Goal: Contribute content: Contribute content

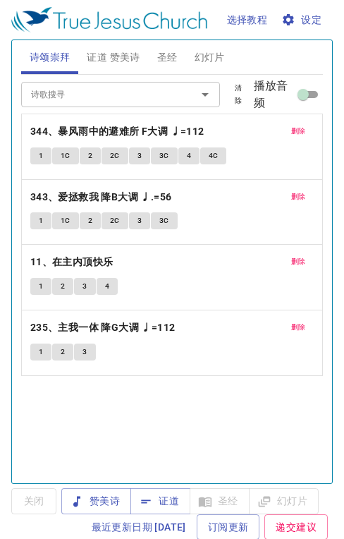
click at [118, 56] on span "证道 赞美诗" at bounding box center [113, 58] width 53 height 18
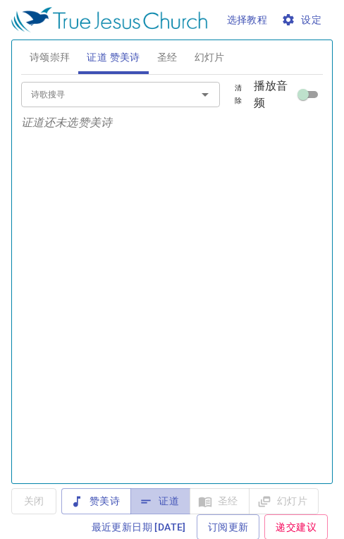
click at [175, 499] on span "证道" at bounding box center [160, 501] width 37 height 18
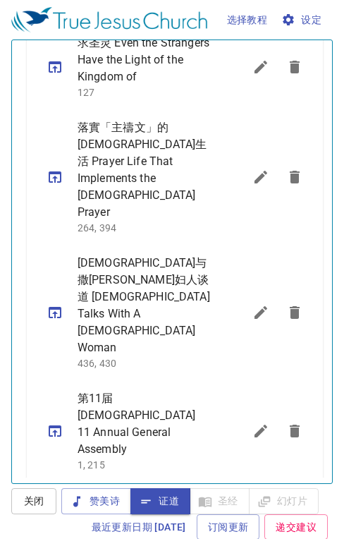
scroll to position [987, 0]
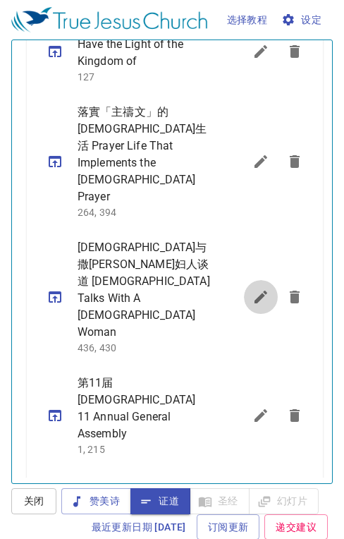
click at [255, 291] on icon "sermon lineup list" at bounding box center [261, 297] width 13 height 13
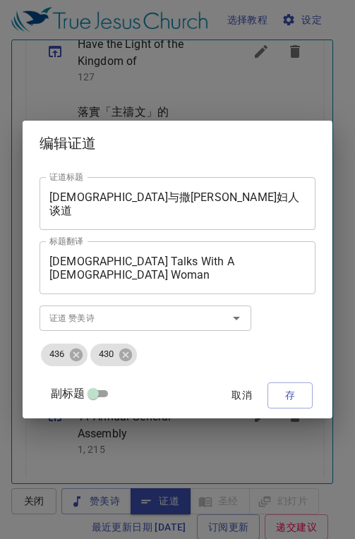
click at [94, 390] on input "副标题" at bounding box center [93, 396] width 51 height 17
checkbox input "true"
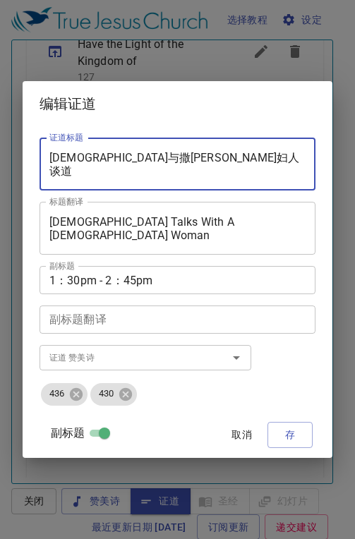
click at [190, 157] on textarea "耶稣与撒马利亚妇人谈道" at bounding box center [177, 164] width 256 height 27
type textarea "耶"
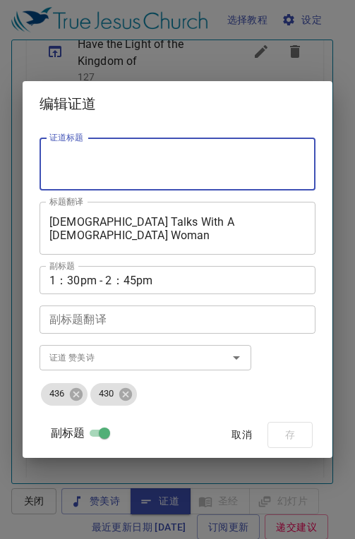
paste textarea "当你疲乏的时候"
type textarea "当你疲乏的时候"
click at [248, 220] on textarea "Jesus Talks With A Samaritan Woman" at bounding box center [177, 228] width 256 height 27
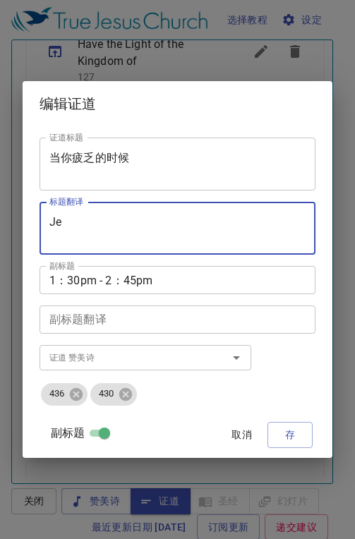
type textarea "J"
paste textarea "When You Are Weary"
type textarea "When You Are Weary"
click at [125, 396] on icon at bounding box center [126, 394] width 16 height 16
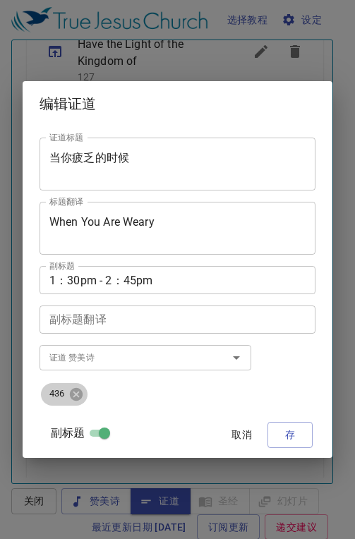
click at [80, 393] on icon at bounding box center [76, 393] width 13 height 13
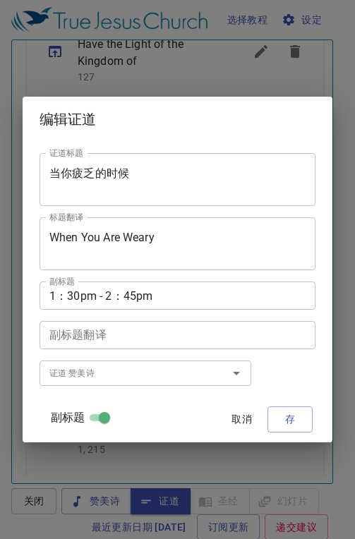
click at [74, 369] on input "证道 赞美诗" at bounding box center [124, 373] width 161 height 16
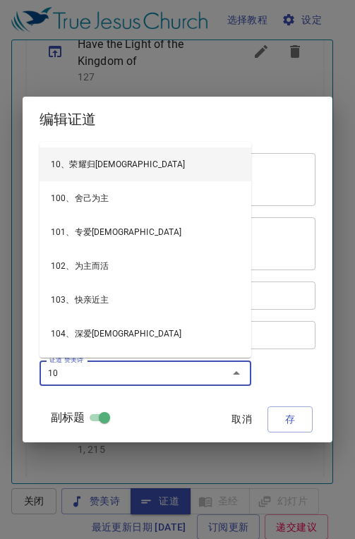
type input "103"
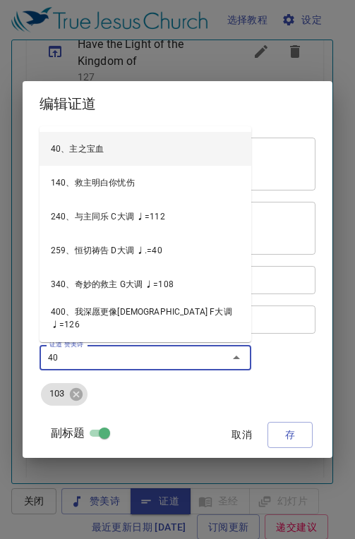
type input "406"
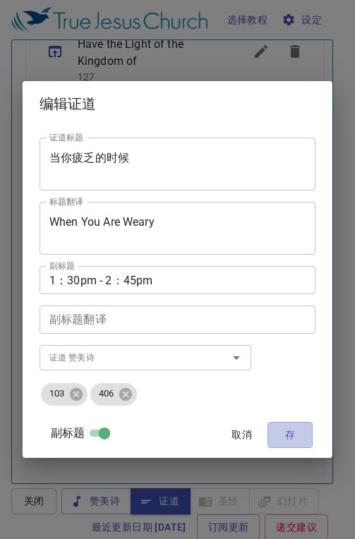
click at [295, 437] on span "存" at bounding box center [290, 435] width 23 height 18
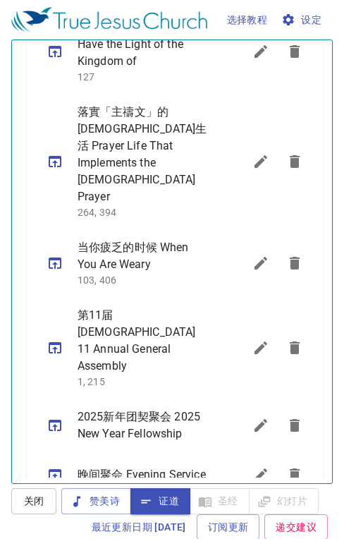
click at [54, 255] on icon "sermon lineup list" at bounding box center [55, 263] width 17 height 17
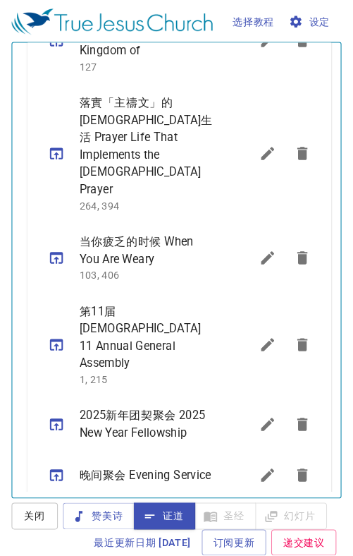
scroll to position [974, 0]
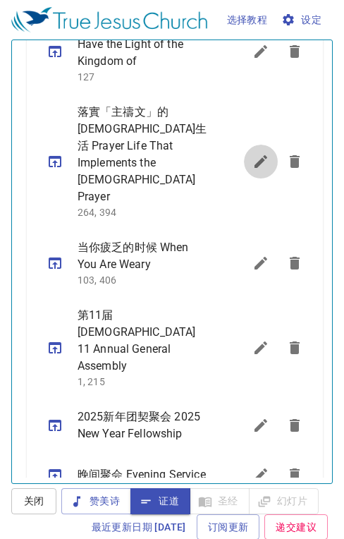
click at [252, 153] on icon "sermon lineup list" at bounding box center [260, 161] width 17 height 17
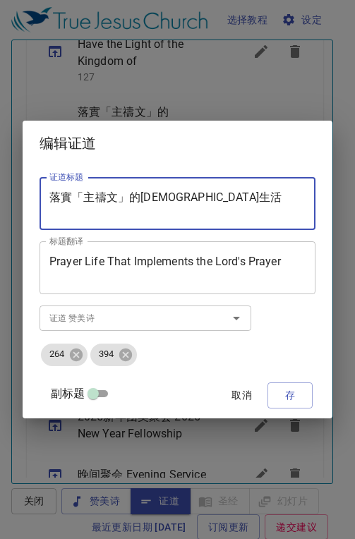
click at [207, 196] on textarea "落實「主禱文」的禱告生活" at bounding box center [177, 203] width 256 height 27
type textarea "落"
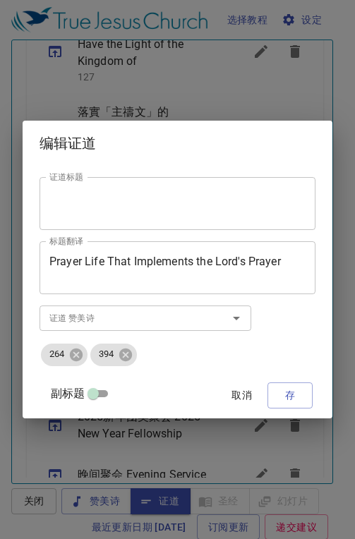
click at [130, 207] on textarea "证道标题" at bounding box center [177, 203] width 256 height 27
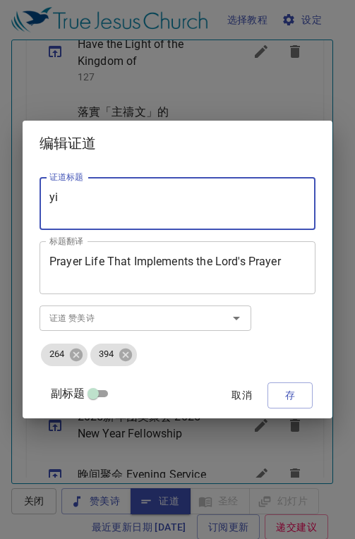
type textarea "y"
type textarea "盐与光"
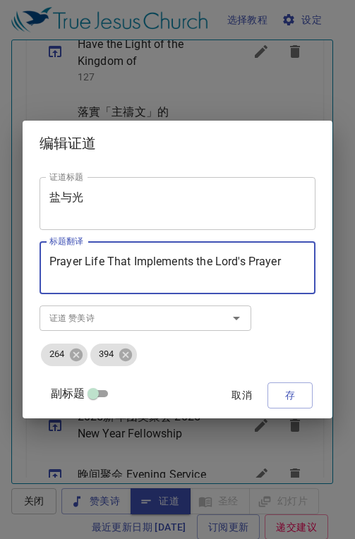
click at [283, 260] on textarea "Prayer Life That Implements the Lord's Prayer" at bounding box center [177, 268] width 256 height 27
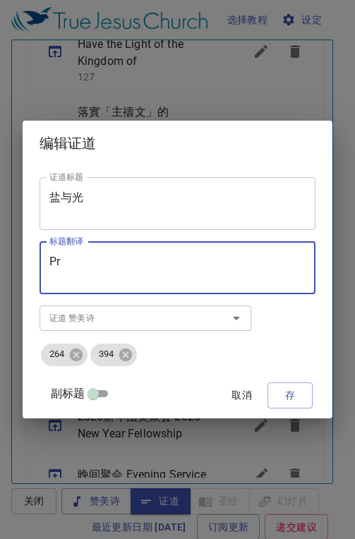
type textarea "P"
type textarea "Salft & Light"
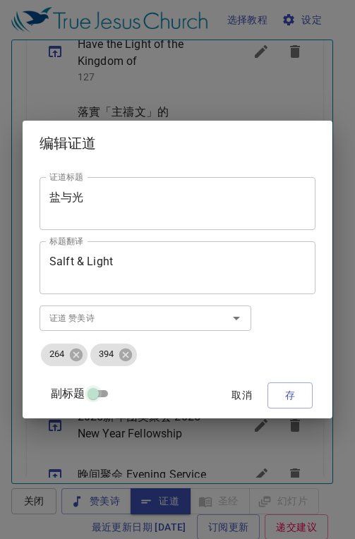
click at [94, 391] on input "副标题" at bounding box center [93, 396] width 51 height 17
checkbox input "true"
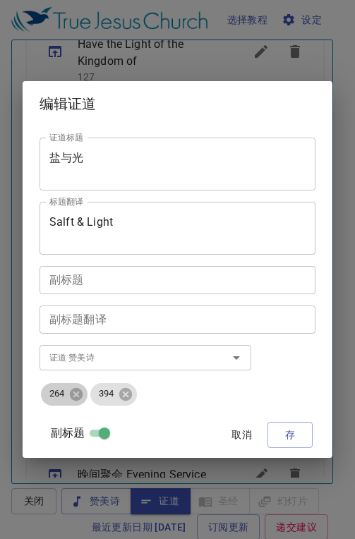
click at [73, 397] on icon at bounding box center [76, 393] width 13 height 13
click at [80, 396] on icon at bounding box center [76, 393] width 13 height 13
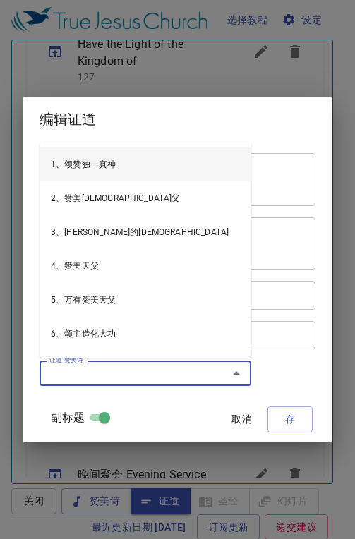
click at [87, 373] on input "证道 赞美诗" at bounding box center [124, 373] width 161 height 16
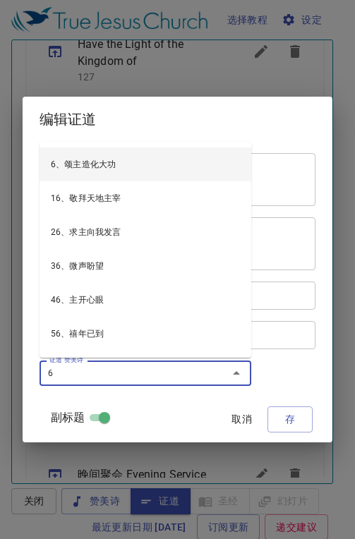
type input "64"
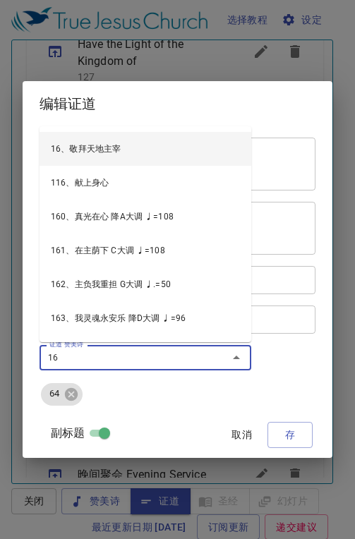
type input "160"
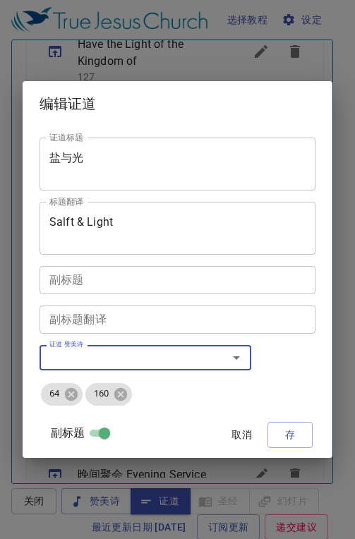
click at [291, 434] on span "存" at bounding box center [290, 435] width 23 height 18
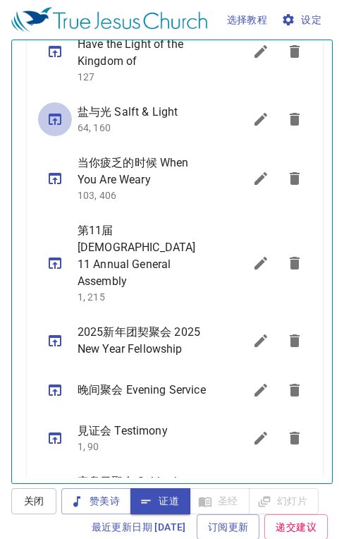
click at [55, 114] on icon "sermon lineup list" at bounding box center [55, 119] width 13 height 11
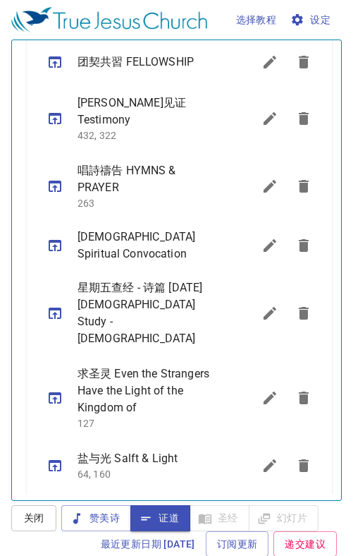
scroll to position [303, 0]
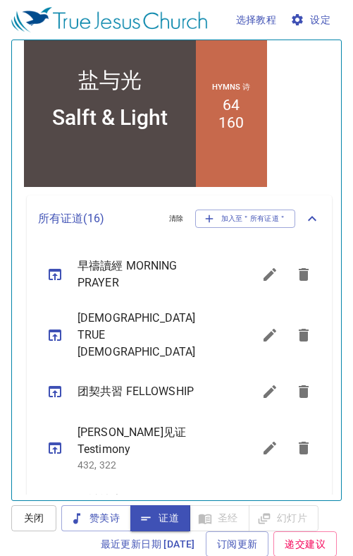
click at [54, 329] on icon "sermon lineup list" at bounding box center [55, 334] width 13 height 11
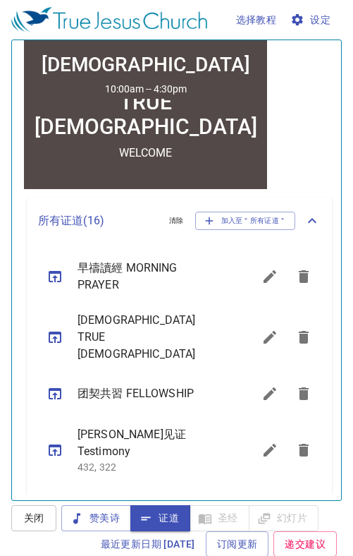
scroll to position [460, 0]
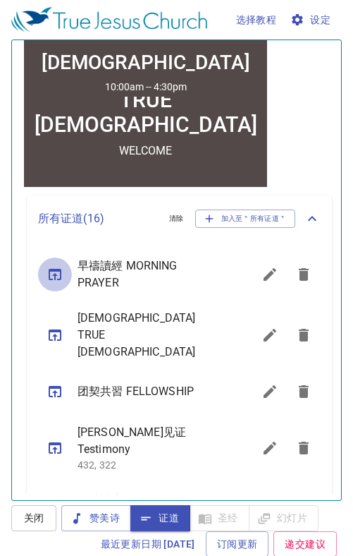
click at [56, 274] on icon "sermon lineup list" at bounding box center [55, 274] width 17 height 17
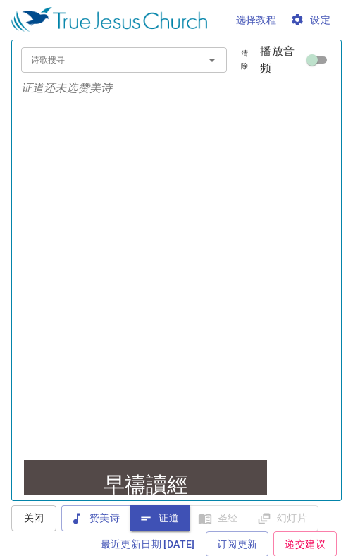
scroll to position [0, 0]
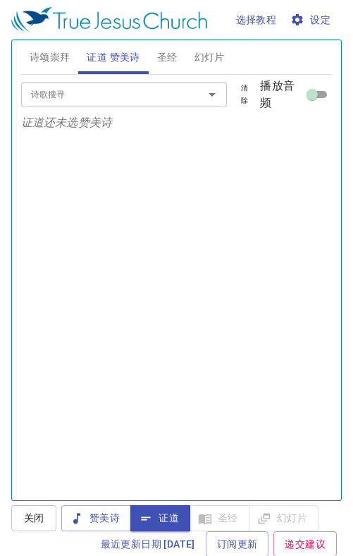
click at [175, 56] on span "圣经" at bounding box center [167, 58] width 20 height 18
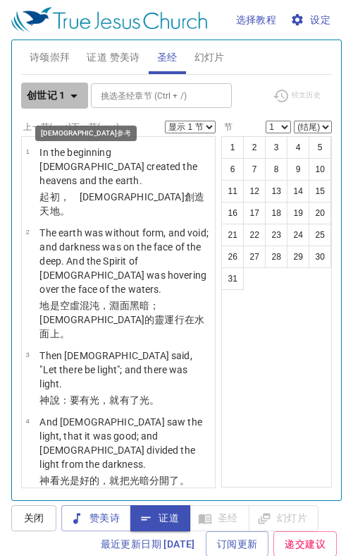
click at [74, 95] on icon "button" at bounding box center [74, 96] width 7 height 4
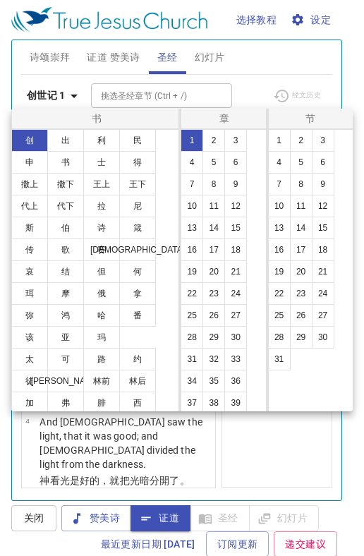
drag, startPoint x: 140, startPoint y: 378, endPoint x: 142, endPoint y: 360, distance: 17.8
click at [140, 377] on button "林后" at bounding box center [137, 381] width 37 height 23
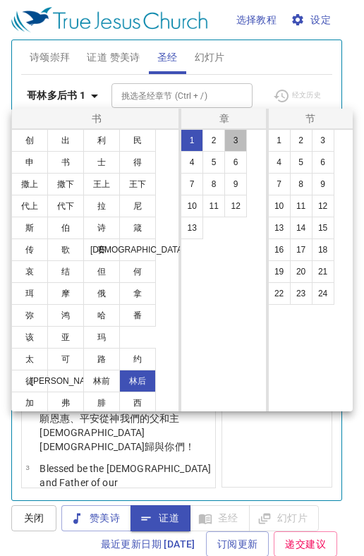
click at [236, 140] on button "3" at bounding box center [235, 140] width 23 height 23
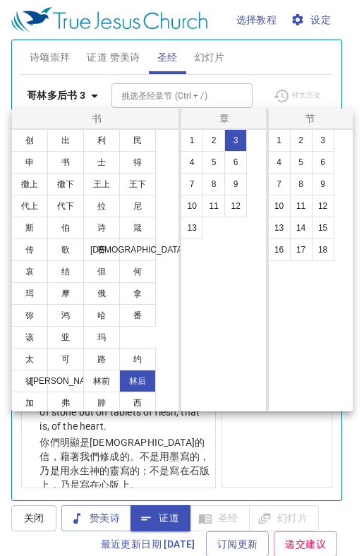
click at [256, 453] on div at bounding box center [182, 278] width 364 height 556
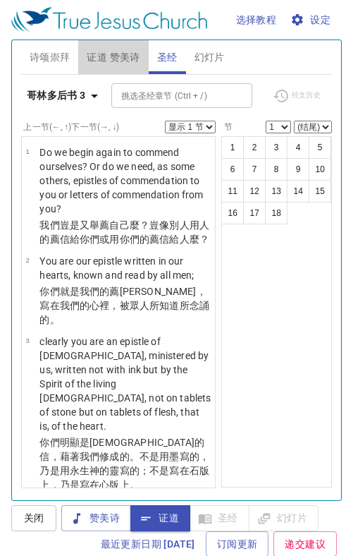
click at [122, 61] on span "证道 赞美诗" at bounding box center [113, 58] width 53 height 18
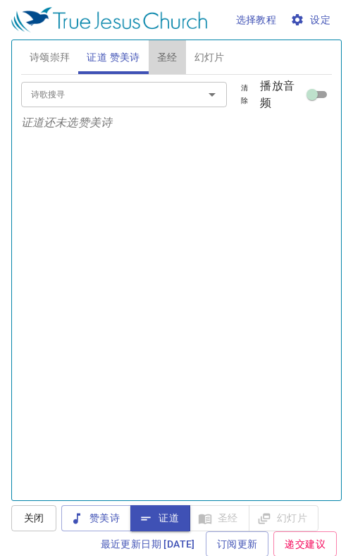
click at [173, 59] on span "圣经" at bounding box center [167, 58] width 20 height 18
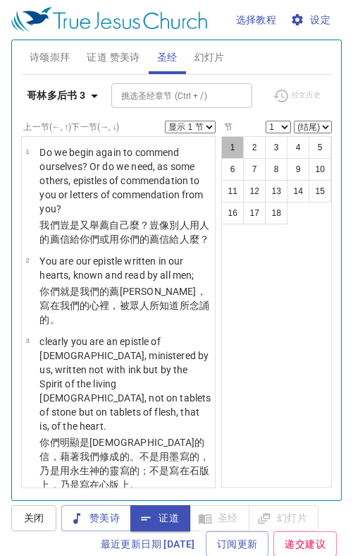
click at [225, 152] on button "1" at bounding box center [232, 147] width 23 height 23
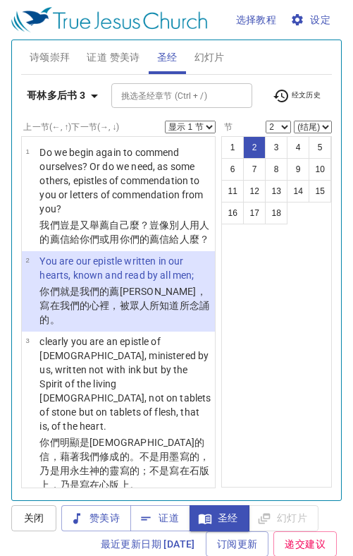
click at [267, 151] on button "3" at bounding box center [276, 147] width 23 height 23
select select "3"
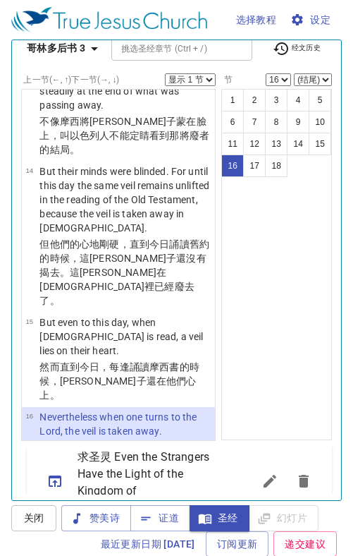
scroll to position [1395, 0]
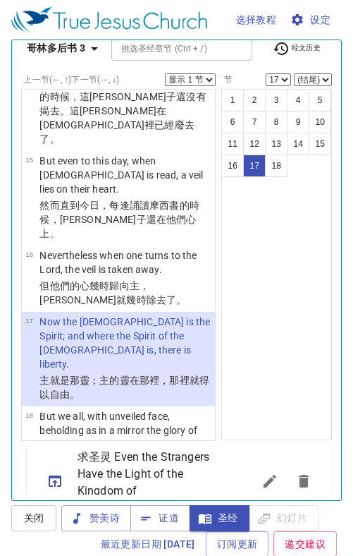
select select "18"
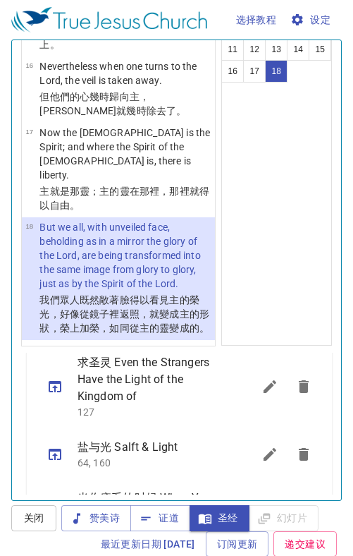
scroll to position [0, 0]
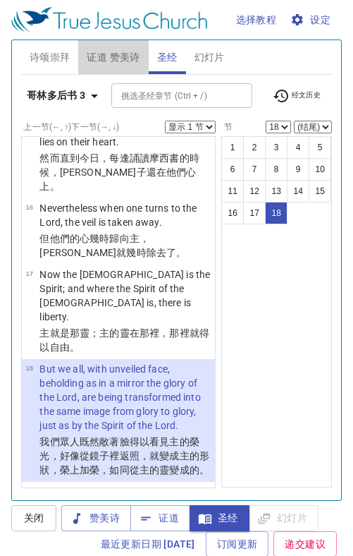
click at [115, 51] on span "证道 赞美诗" at bounding box center [113, 58] width 53 height 18
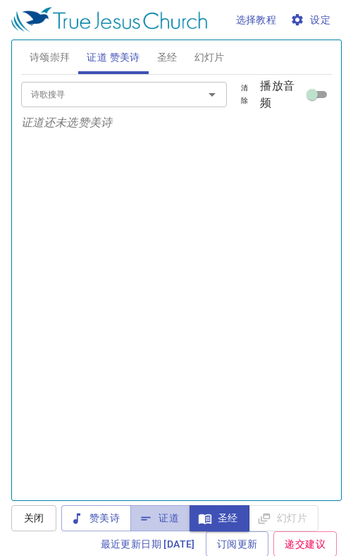
click at [163, 524] on span "证道" at bounding box center [160, 518] width 37 height 18
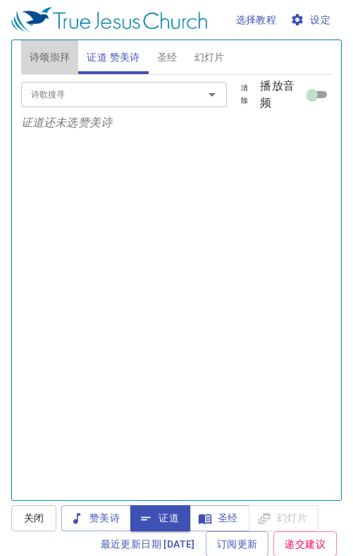
click at [42, 64] on span "诗颂崇拜" at bounding box center [50, 58] width 41 height 18
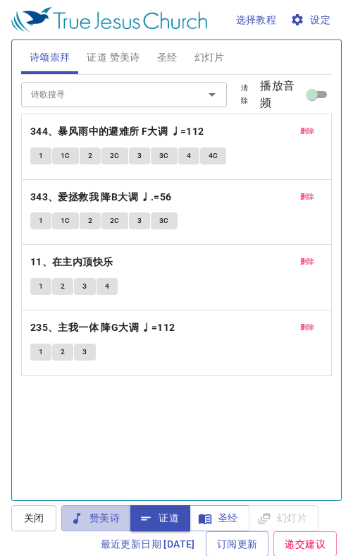
click at [0, 0] on span "赞美诗" at bounding box center [0, 0] width 0 height 0
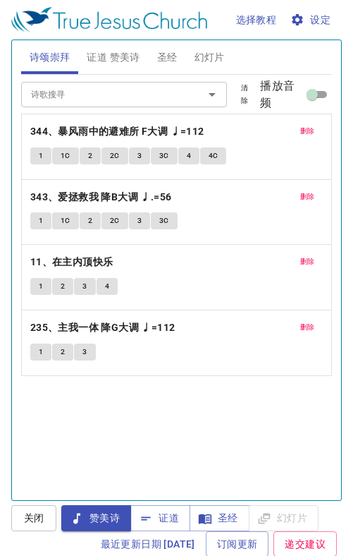
click at [297, 123] on div "删除 344、暴风雨中的避难所 F大调 ♩=112 1 1C 2 2C 3 3C 4 4C" at bounding box center [177, 146] width 310 height 65
click at [300, 131] on span "删除" at bounding box center [307, 131] width 15 height 13
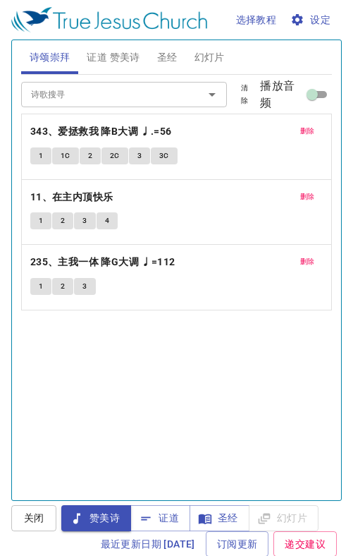
click at [300, 131] on span "删除" at bounding box center [307, 131] width 15 height 13
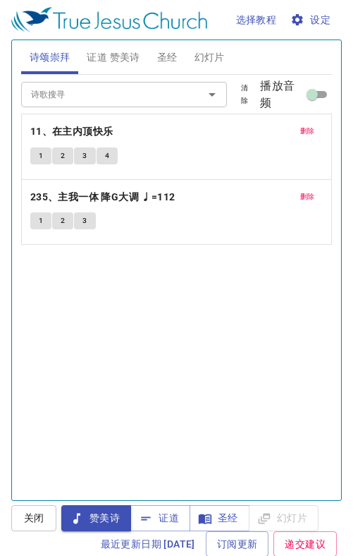
click at [300, 131] on span "删除" at bounding box center [307, 131] width 15 height 13
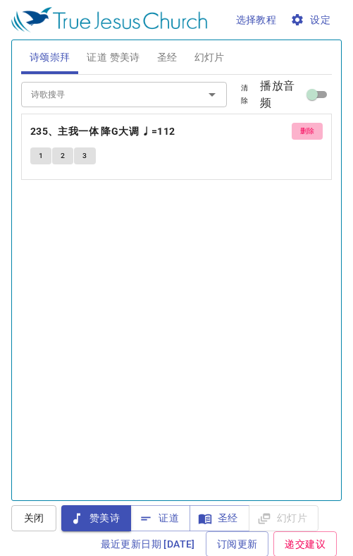
click at [300, 131] on span "删除" at bounding box center [307, 131] width 15 height 13
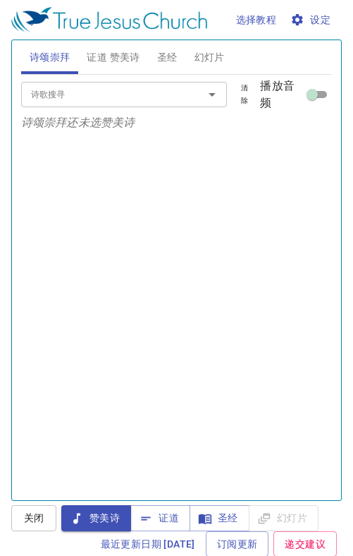
click at [69, 99] on input "诗歌搜寻" at bounding box center [103, 94] width 156 height 16
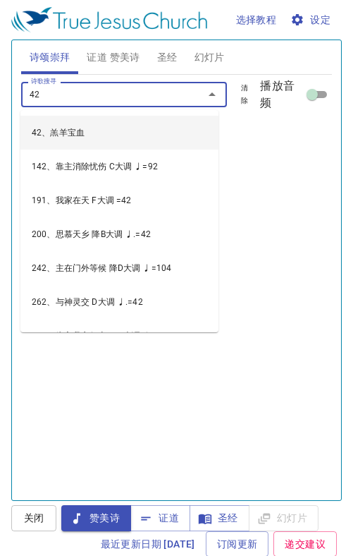
type input "428"
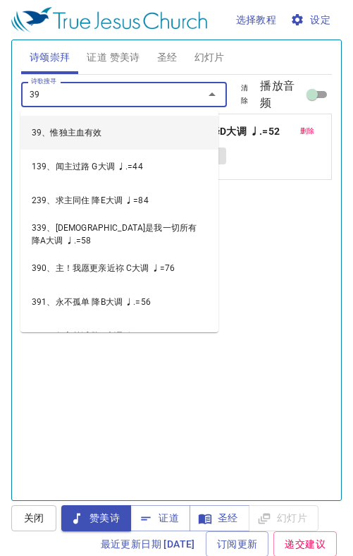
type input "392"
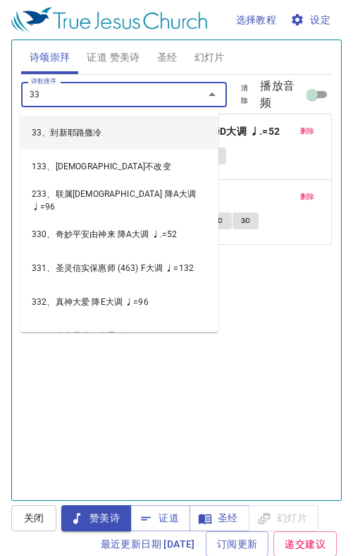
type input "334"
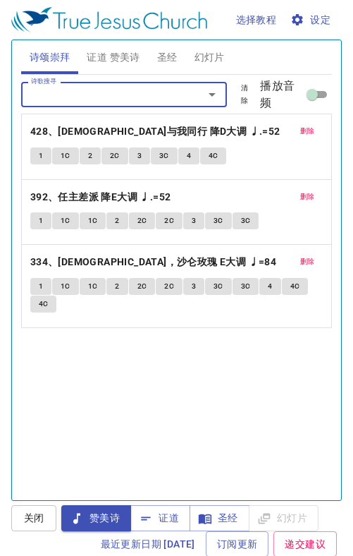
drag, startPoint x: 121, startPoint y: 53, endPoint x: 128, endPoint y: 58, distance: 8.6
click at [128, 57] on span "证道 赞美诗" at bounding box center [113, 58] width 53 height 18
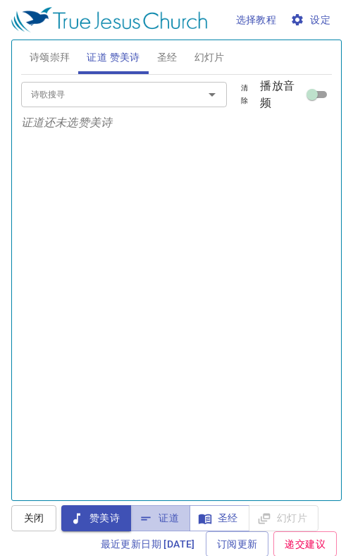
click at [175, 519] on span "证道" at bounding box center [160, 518] width 37 height 18
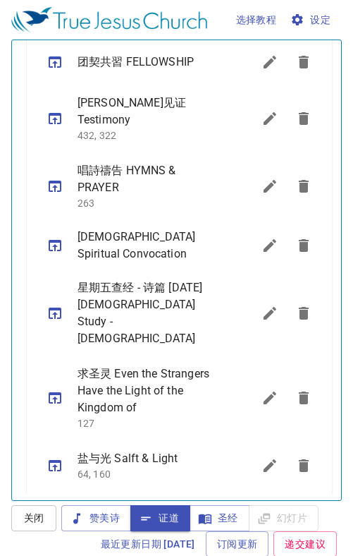
scroll to position [317, 0]
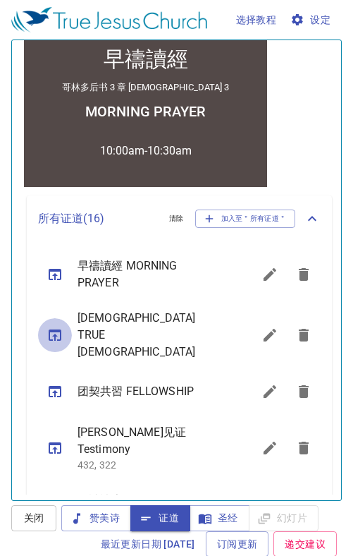
click at [0, 0] on icon "sermon lineup list" at bounding box center [0, 0] width 0 height 0
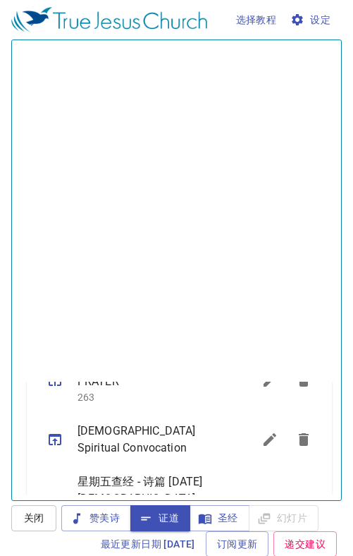
scroll to position [0, 0]
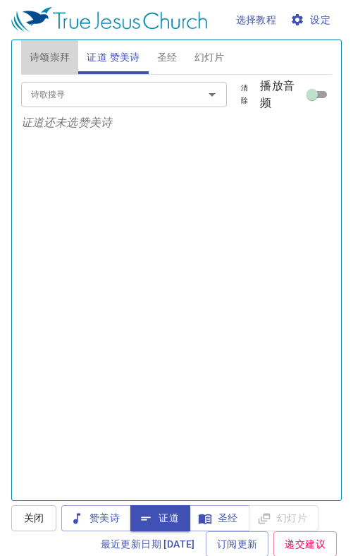
click at [49, 51] on span "诗颂崇拜" at bounding box center [50, 58] width 41 height 18
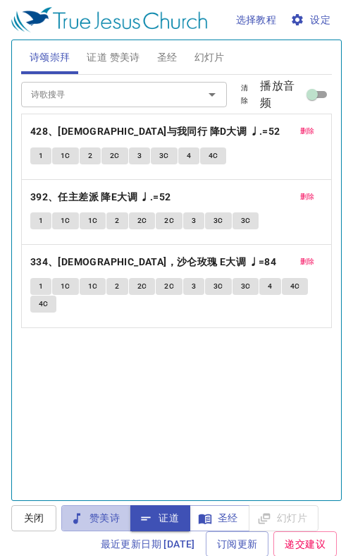
click at [0, 0] on span "赞美诗" at bounding box center [0, 0] width 0 height 0
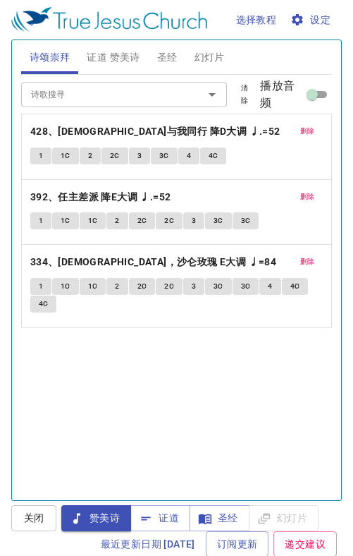
click at [39, 151] on span "1" at bounding box center [41, 155] width 4 height 13
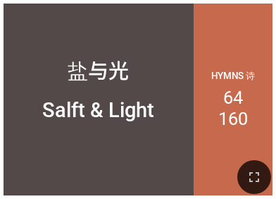
click at [252, 173] on icon "button" at bounding box center [254, 177] width 17 height 17
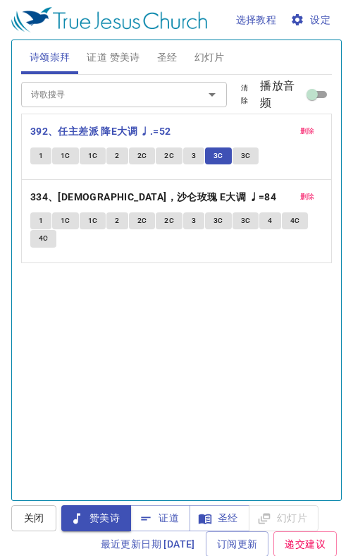
scroll to position [786, 0]
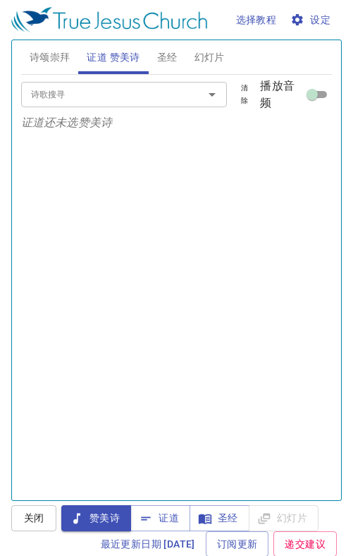
click at [0, 0] on span "证道" at bounding box center [0, 0] width 0 height 0
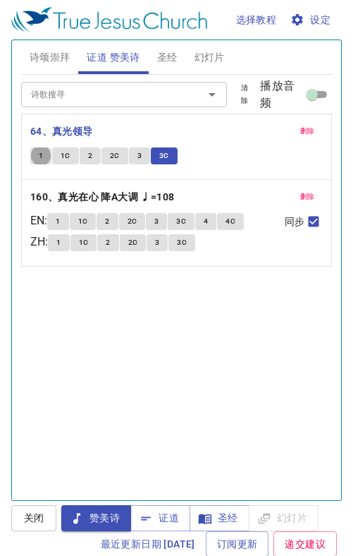
click at [166, 515] on span "证道" at bounding box center [160, 518] width 37 height 18
click at [169, 511] on span "证道" at bounding box center [160, 518] width 37 height 18
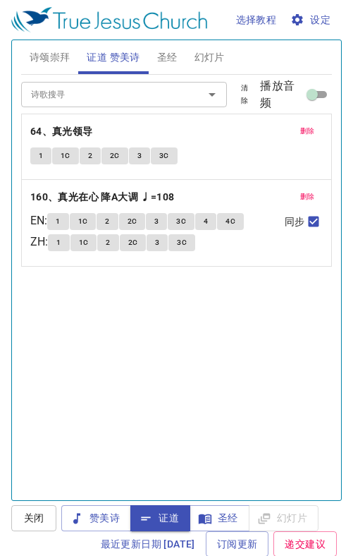
scroll to position [692, 0]
